Goal: Information Seeking & Learning: Learn about a topic

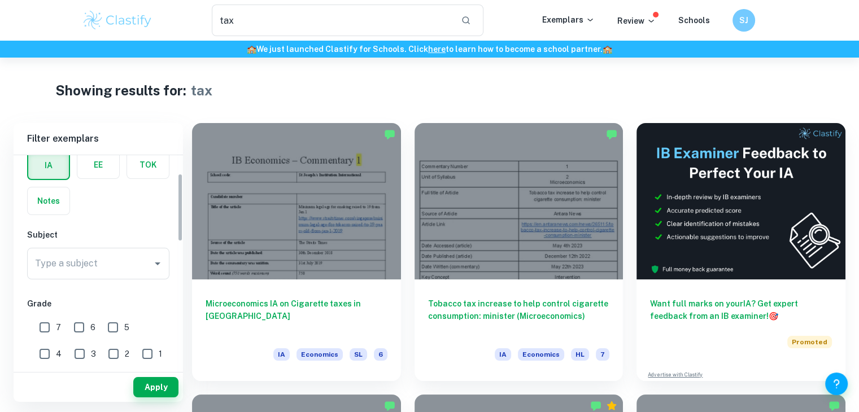
click at [101, 176] on label "button" at bounding box center [98, 164] width 42 height 27
click at [0, 0] on input "radio" at bounding box center [0, 0] width 0 height 0
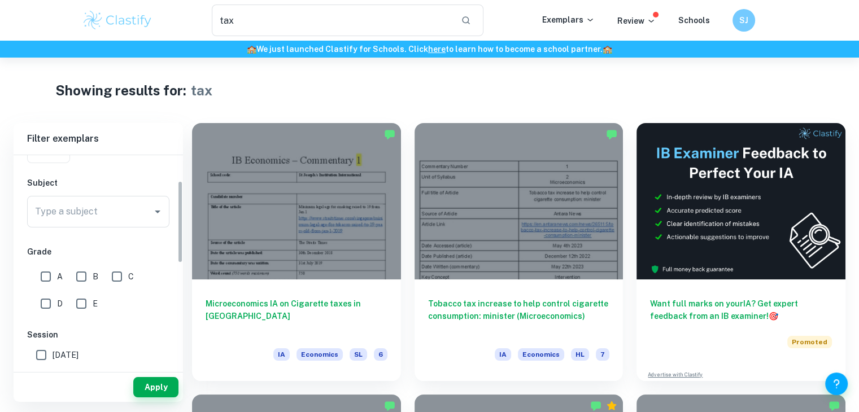
scroll to position [112, 0]
click at [104, 213] on input "Type a subject" at bounding box center [89, 207] width 115 height 21
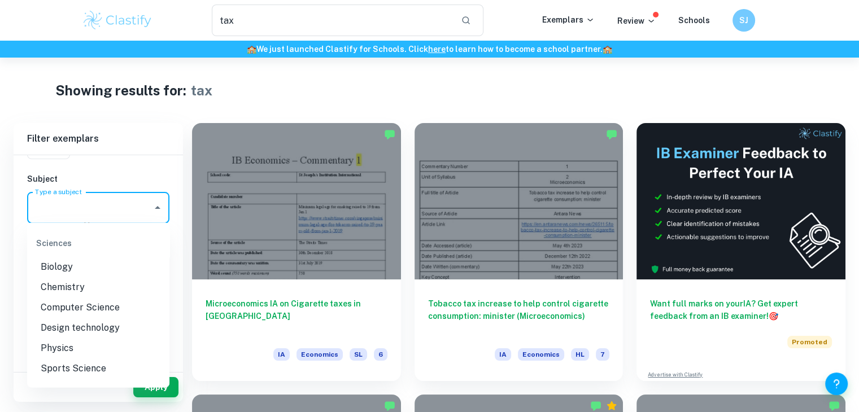
scroll to position [1355, 0]
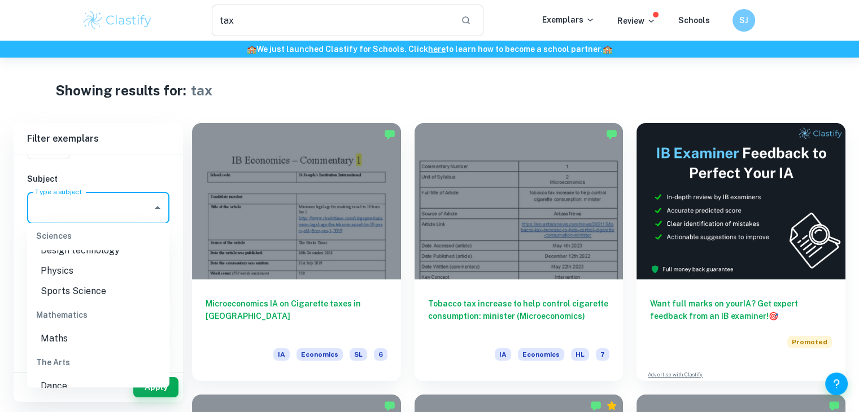
click at [74, 281] on li "Physics" at bounding box center [98, 271] width 142 height 20
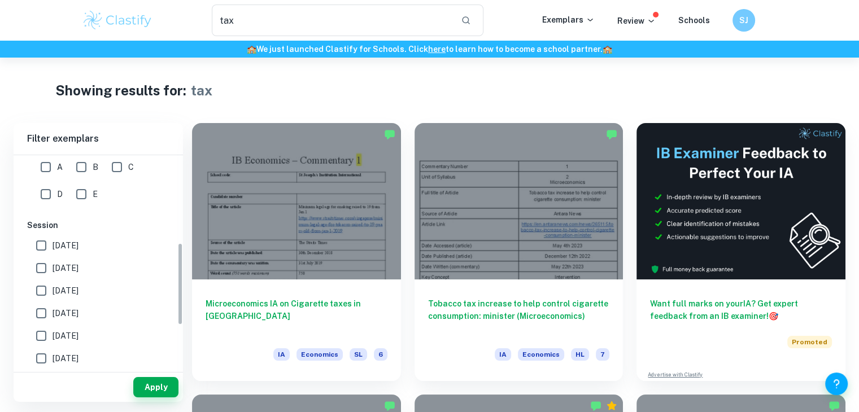
scroll to position [225, 0]
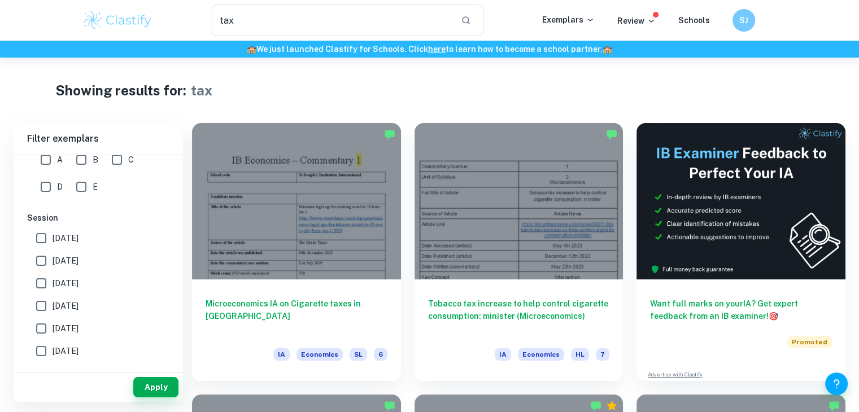
click at [49, 163] on input "A" at bounding box center [45, 160] width 23 height 23
checkbox input "true"
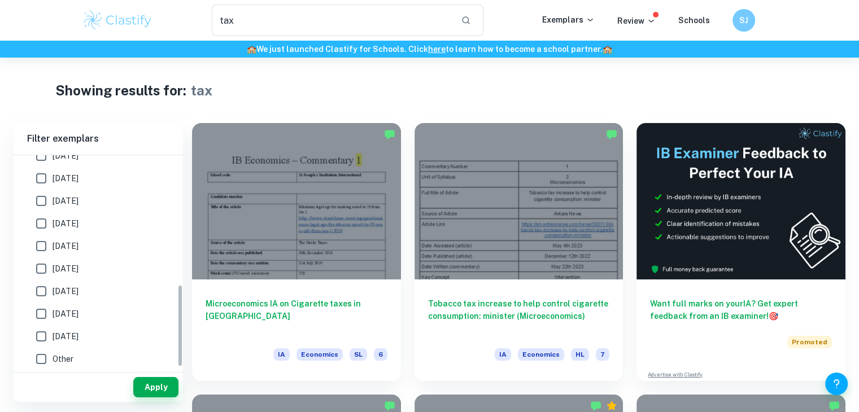
scroll to position [332, 0]
click at [45, 248] on input "[DATE]" at bounding box center [41, 244] width 23 height 23
checkbox input "true"
click at [42, 215] on input "[DATE]" at bounding box center [41, 222] width 23 height 23
checkbox input "true"
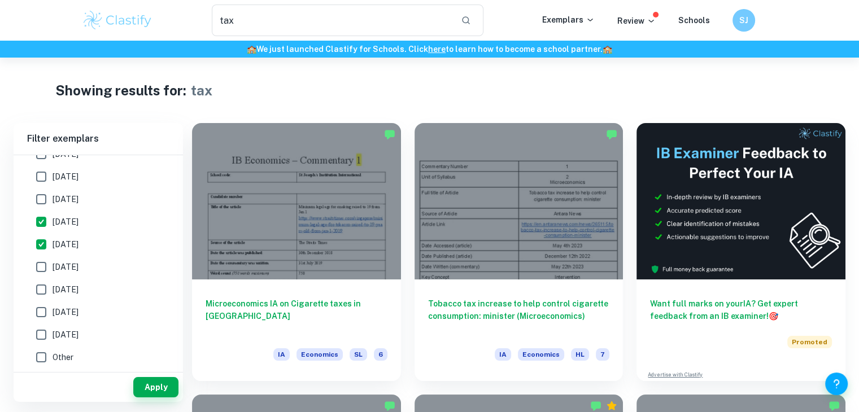
click at [43, 196] on input "[DATE]" at bounding box center [41, 199] width 23 height 23
checkbox input "true"
click at [39, 181] on input "[DATE]" at bounding box center [41, 176] width 23 height 23
checkbox input "true"
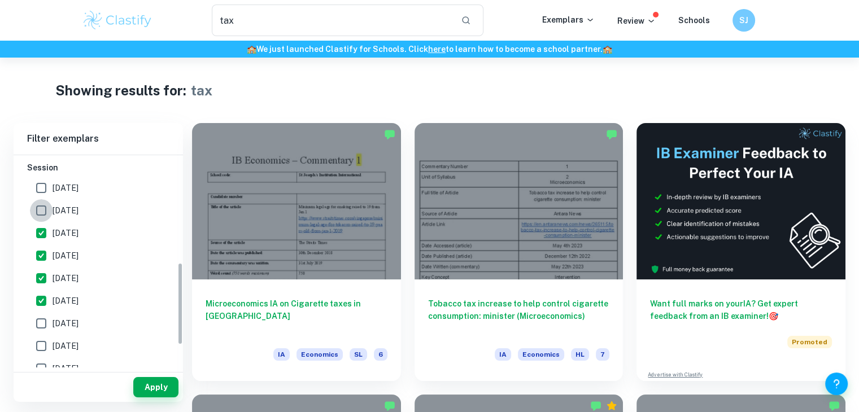
click at [45, 208] on input "[DATE]" at bounding box center [41, 210] width 23 height 23
checkbox input "true"
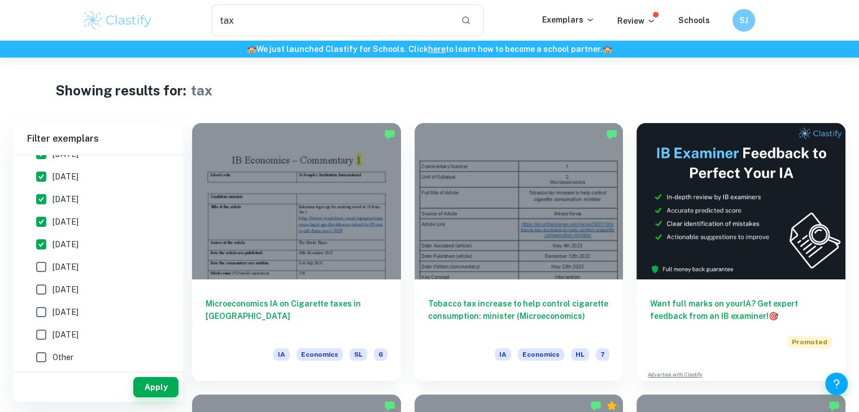
click at [47, 266] on input "[DATE]" at bounding box center [41, 267] width 23 height 23
checkbox input "true"
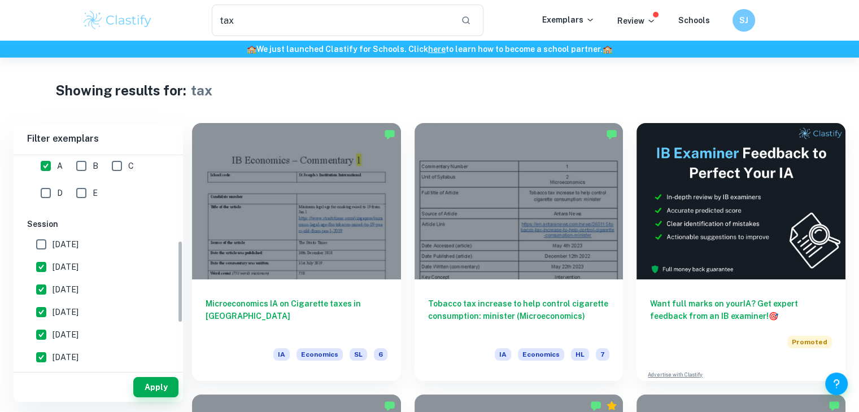
click at [48, 245] on input "[DATE]" at bounding box center [41, 244] width 23 height 23
checkbox input "true"
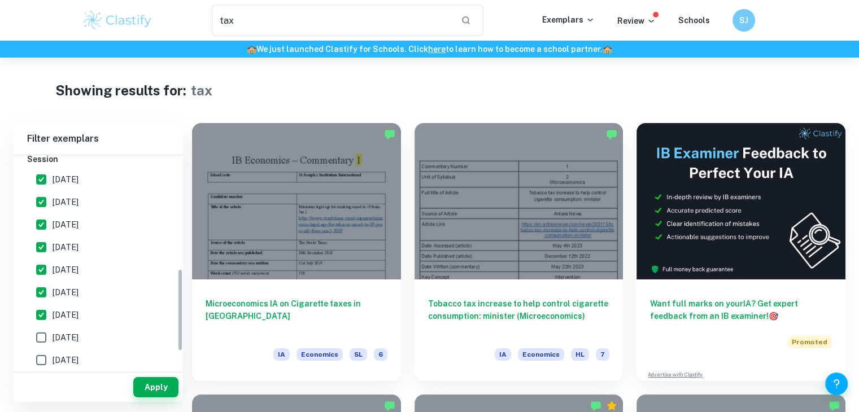
scroll to position [276, 0]
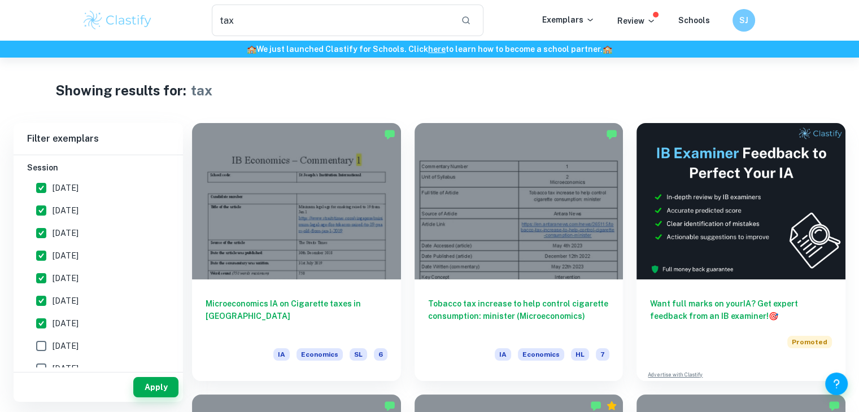
click at [60, 320] on span "[DATE]" at bounding box center [66, 323] width 26 height 12
click at [53, 320] on input "[DATE]" at bounding box center [41, 323] width 23 height 23
checkbox input "false"
click at [145, 386] on button "Apply" at bounding box center [155, 387] width 45 height 20
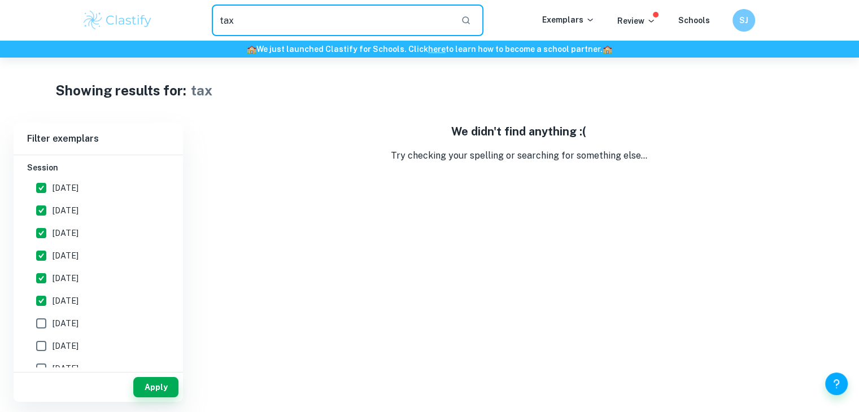
drag, startPoint x: 245, startPoint y: 28, endPoint x: 212, endPoint y: 31, distance: 33.5
click at [212, 31] on input "tax" at bounding box center [332, 21] width 241 height 32
type input "photo"
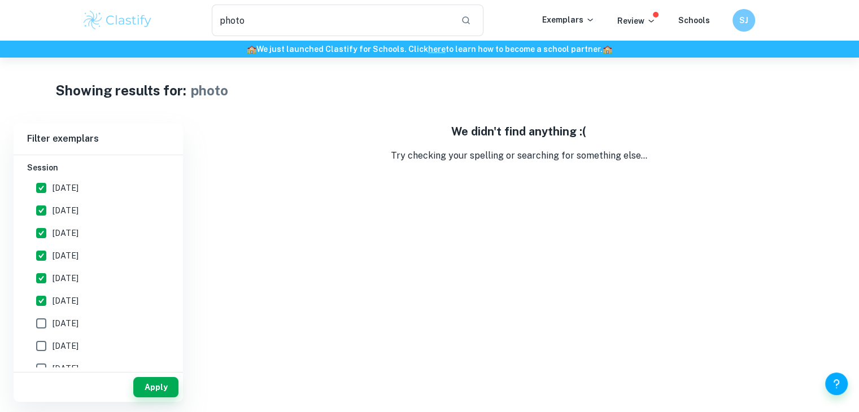
click at [472, 219] on div "We didn't find anything :( Try checking your spelling or searching for somethin…" at bounding box center [518, 262] width 653 height 279
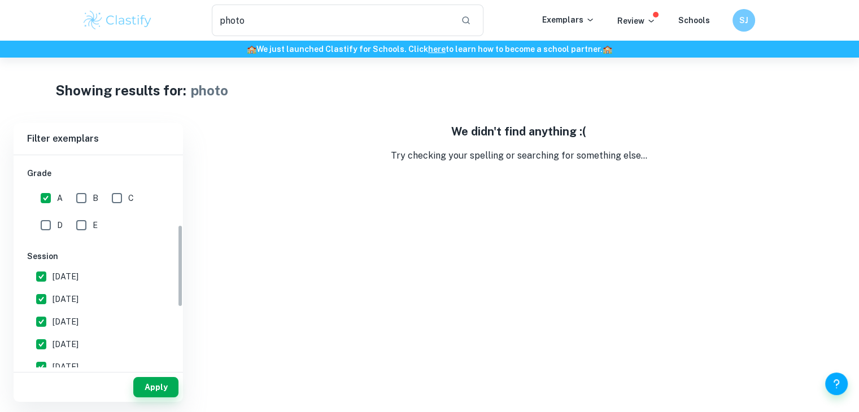
scroll to position [226, 0]
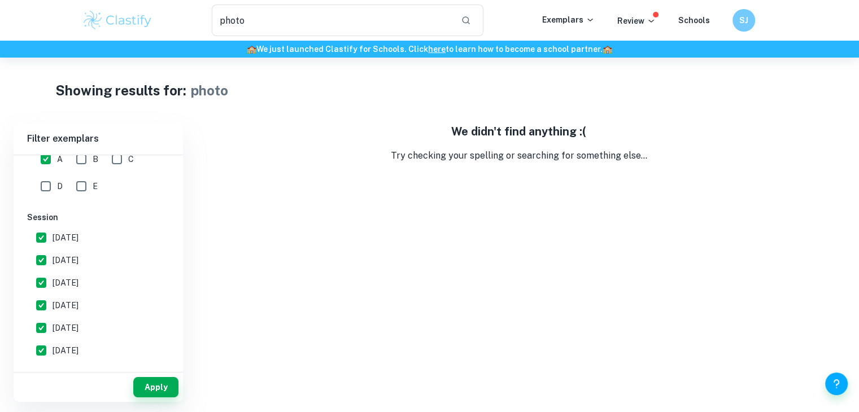
click at [79, 165] on input "B" at bounding box center [81, 159] width 23 height 23
checkbox input "true"
click at [148, 389] on button "Apply" at bounding box center [155, 387] width 45 height 20
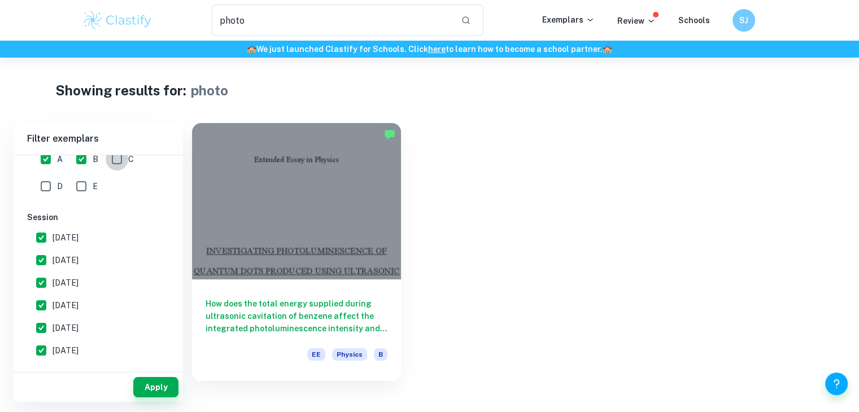
click at [110, 163] on input "C" at bounding box center [117, 159] width 23 height 23
checkbox input "true"
click at [72, 189] on input "E" at bounding box center [81, 186] width 23 height 23
checkbox input "true"
click at [42, 190] on input "D" at bounding box center [45, 186] width 23 height 23
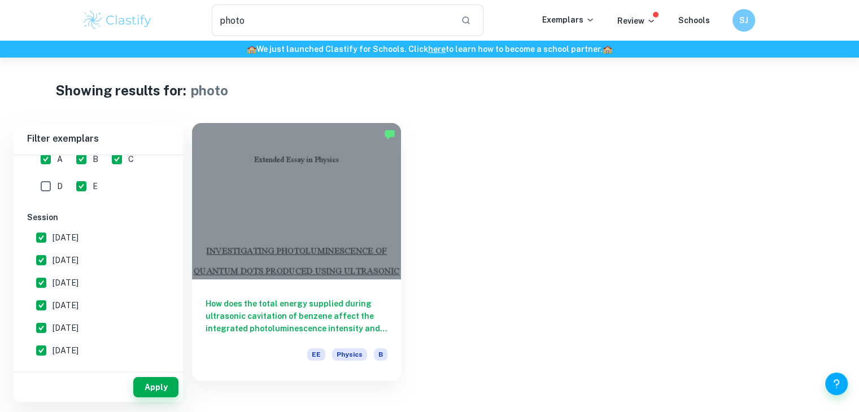
checkbox input "true"
click at [150, 398] on div "Apply" at bounding box center [98, 387] width 169 height 29
click at [150, 392] on button "Apply" at bounding box center [155, 387] width 45 height 20
click at [156, 371] on div "Apply" at bounding box center [98, 385] width 169 height 34
click at [156, 374] on div "Apply" at bounding box center [98, 387] width 169 height 29
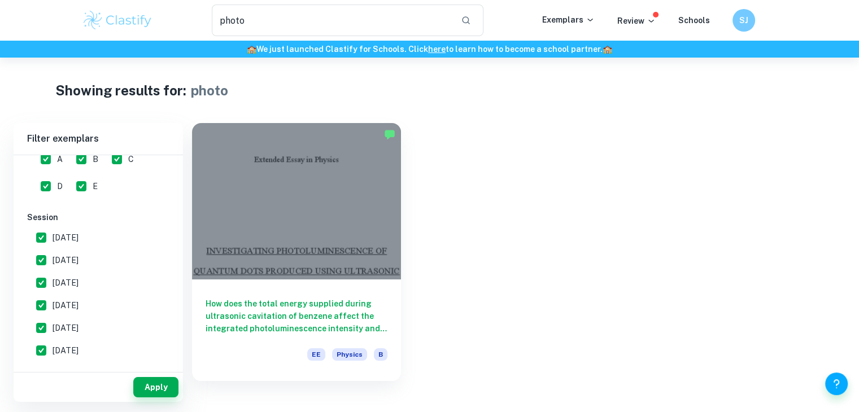
click at [156, 376] on div "Apply" at bounding box center [98, 387] width 169 height 29
drag, startPoint x: 155, startPoint y: 389, endPoint x: 146, endPoint y: 362, distance: 28.6
click at [155, 391] on button "Apply" at bounding box center [155, 387] width 45 height 20
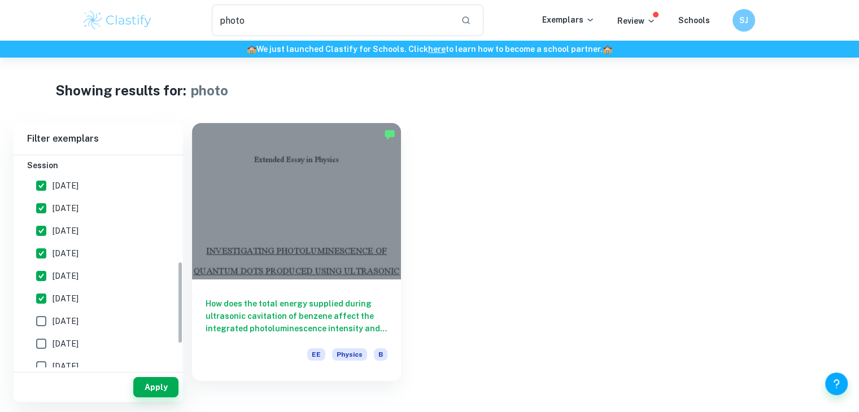
scroll to position [282, 0]
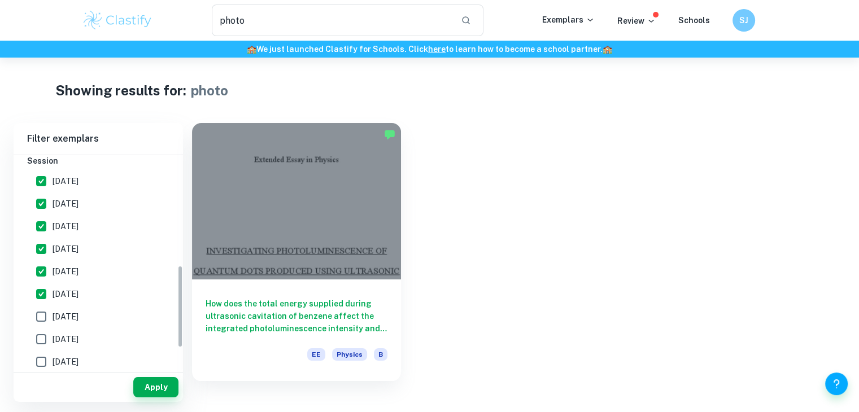
click at [116, 318] on label "[DATE]" at bounding box center [95, 317] width 130 height 23
click at [53, 318] on input "[DATE]" at bounding box center [41, 317] width 23 height 23
click at [139, 386] on button "Apply" at bounding box center [155, 387] width 45 height 20
click at [78, 317] on span "[DATE]" at bounding box center [66, 317] width 26 height 12
click at [53, 317] on input "[DATE]" at bounding box center [41, 317] width 23 height 23
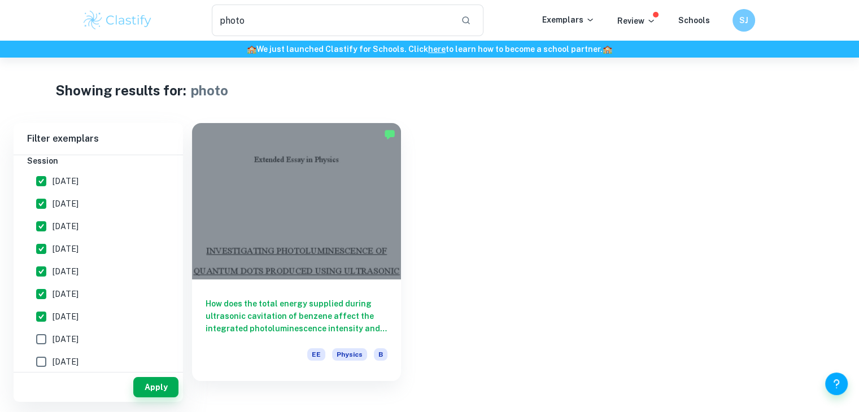
checkbox input "false"
click at [149, 396] on button "Apply" at bounding box center [155, 387] width 45 height 20
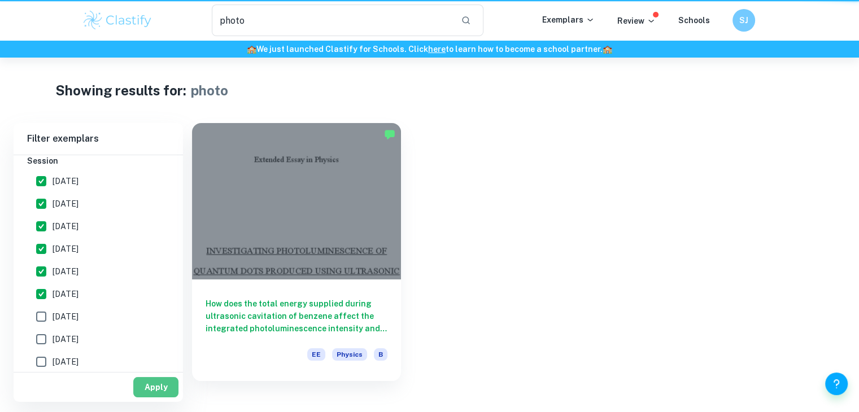
click at [149, 395] on button "Apply" at bounding box center [155, 387] width 45 height 20
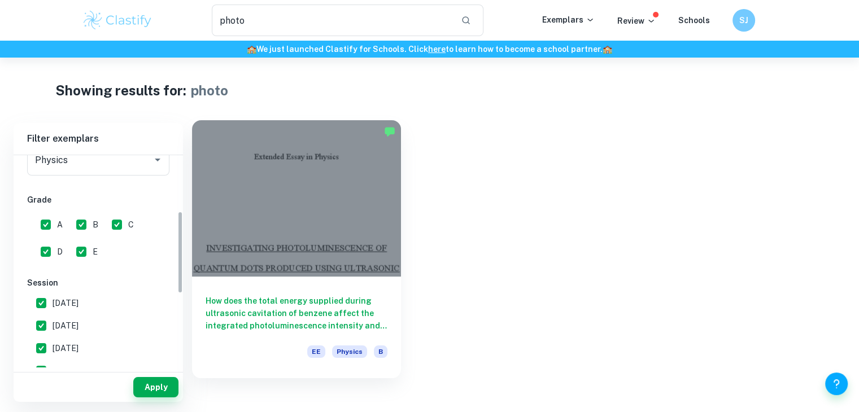
scroll to position [113, 0]
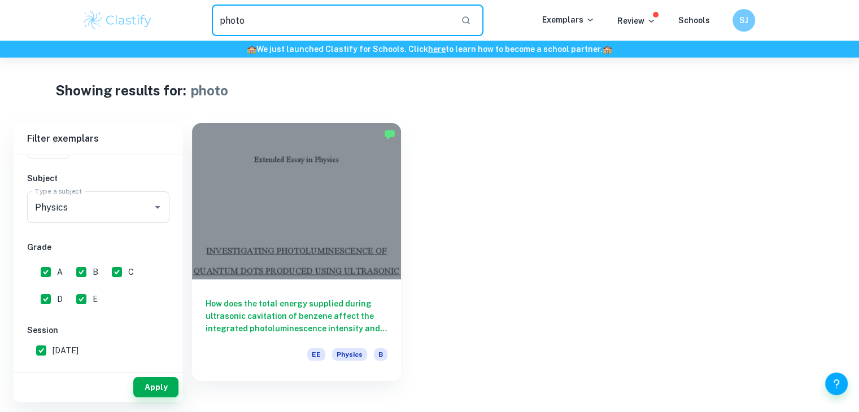
drag, startPoint x: 269, startPoint y: 25, endPoint x: 192, endPoint y: 27, distance: 77.4
click at [192, 27] on div "photo ​" at bounding box center [347, 21] width 389 height 32
type input "solar"
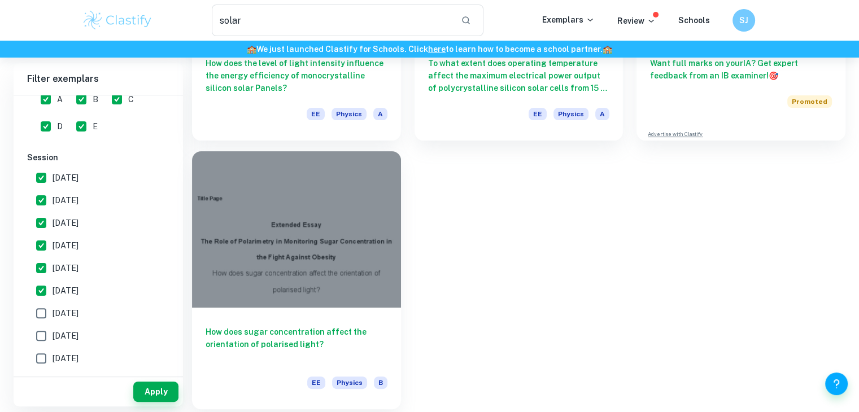
scroll to position [15, 0]
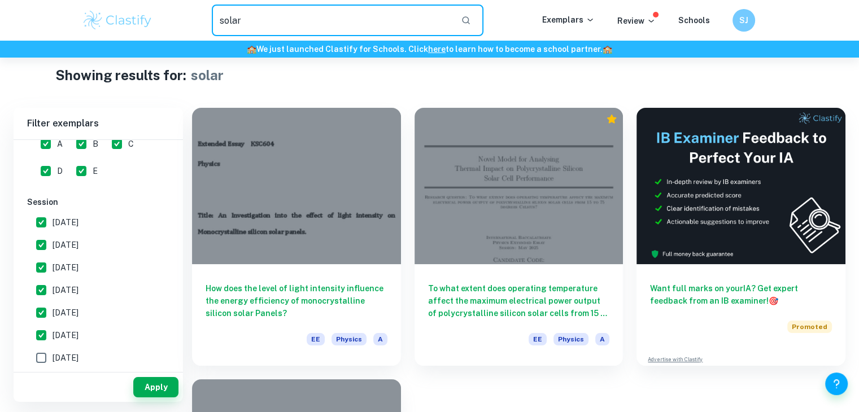
drag, startPoint x: 315, startPoint y: 22, endPoint x: 222, endPoint y: 27, distance: 92.7
click at [222, 27] on input "solar" at bounding box center [332, 21] width 241 height 32
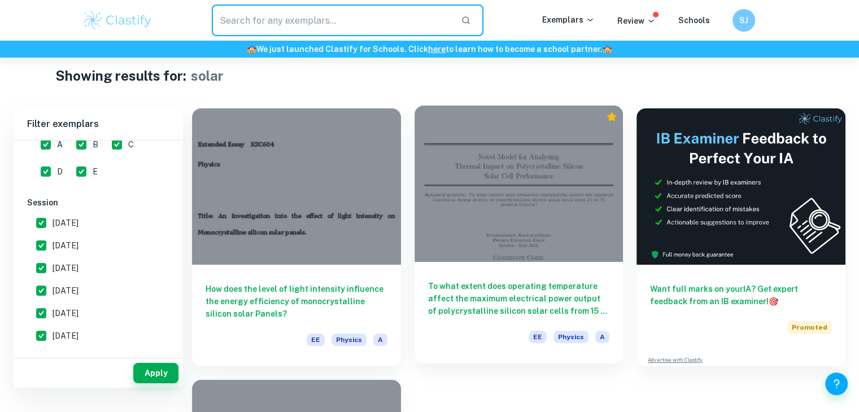
scroll to position [56, 0]
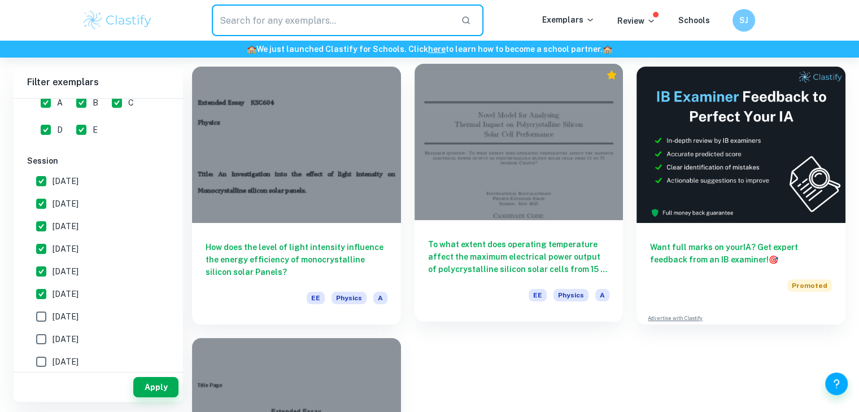
click at [508, 238] on h6 "To what extent does operating temperature affect the maximum electrical power o…" at bounding box center [519, 256] width 182 height 37
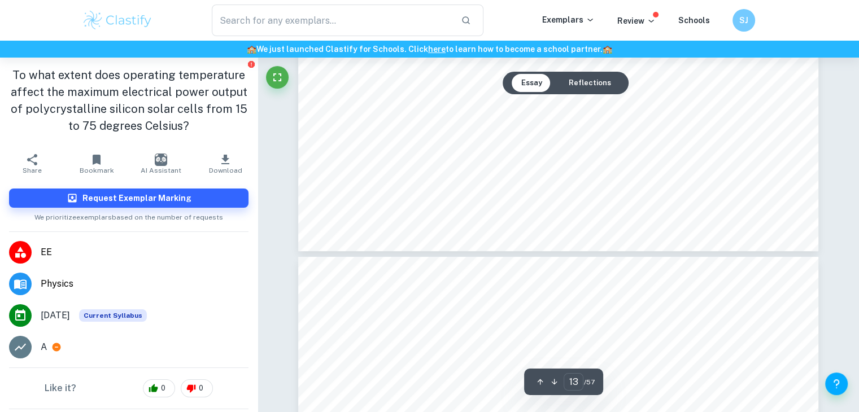
scroll to position [8979, 0]
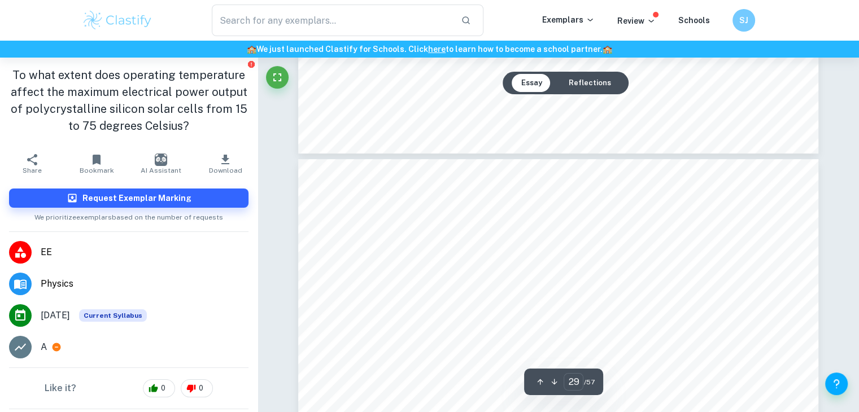
type input "30"
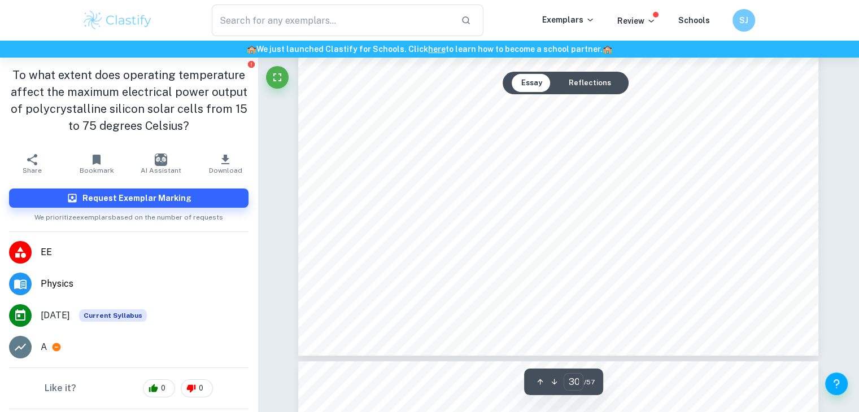
scroll to position [22022, 0]
